Goal: Transaction & Acquisition: Subscribe to service/newsletter

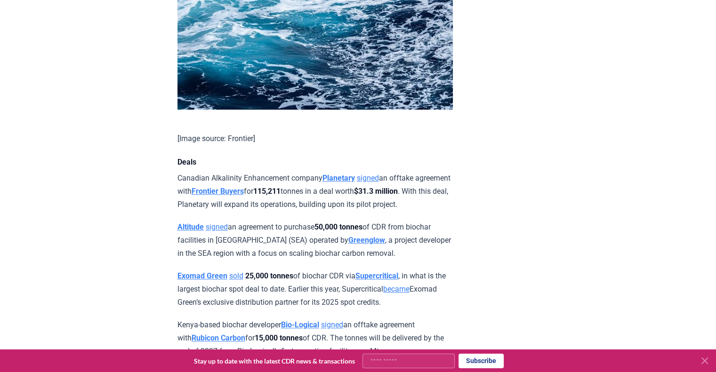
scroll to position [595, 0]
click at [335, 211] on p "Canadian Alkalinity Enhancement company Planetary signed an offtake agreement w…" at bounding box center [314, 191] width 275 height 40
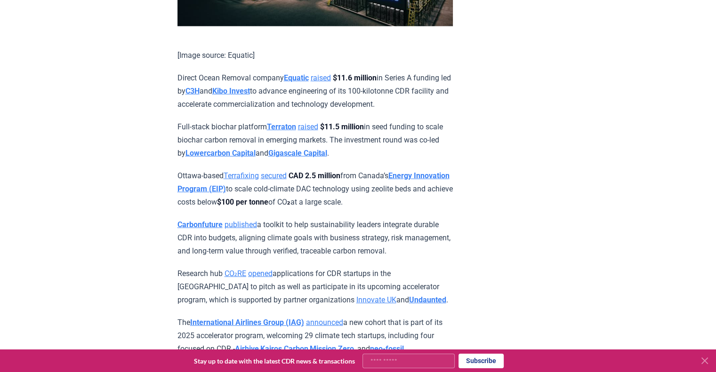
scroll to position [2299, 0]
drag, startPoint x: 397, startPoint y: 152, endPoint x: 139, endPoint y: 220, distance: 266.8
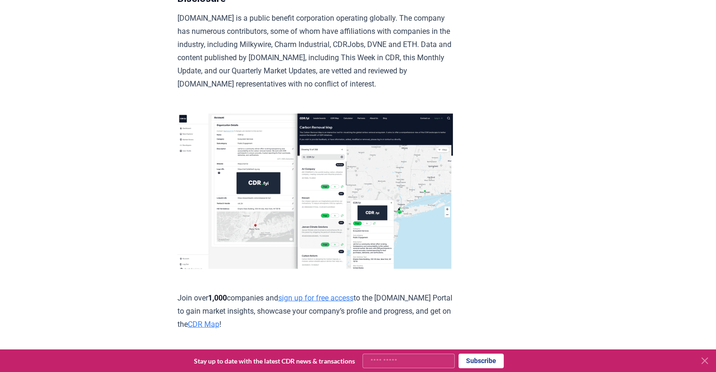
scroll to position [5172, 0]
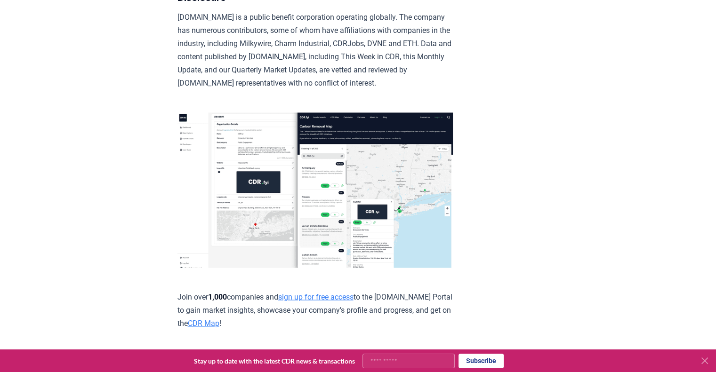
click at [324, 301] on link "sign up for free access" at bounding box center [315, 296] width 75 height 9
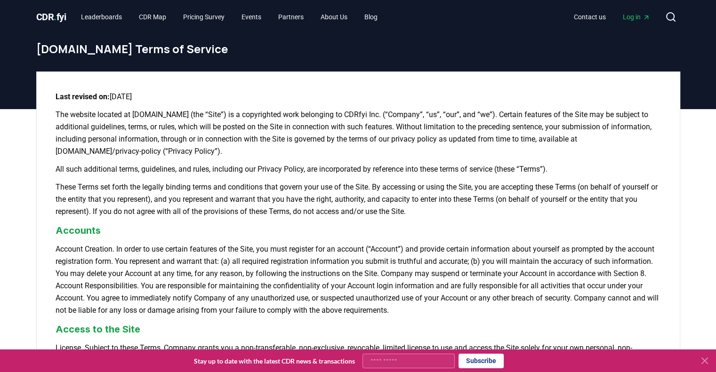
scroll to position [11, 0]
